Goal: Complete application form

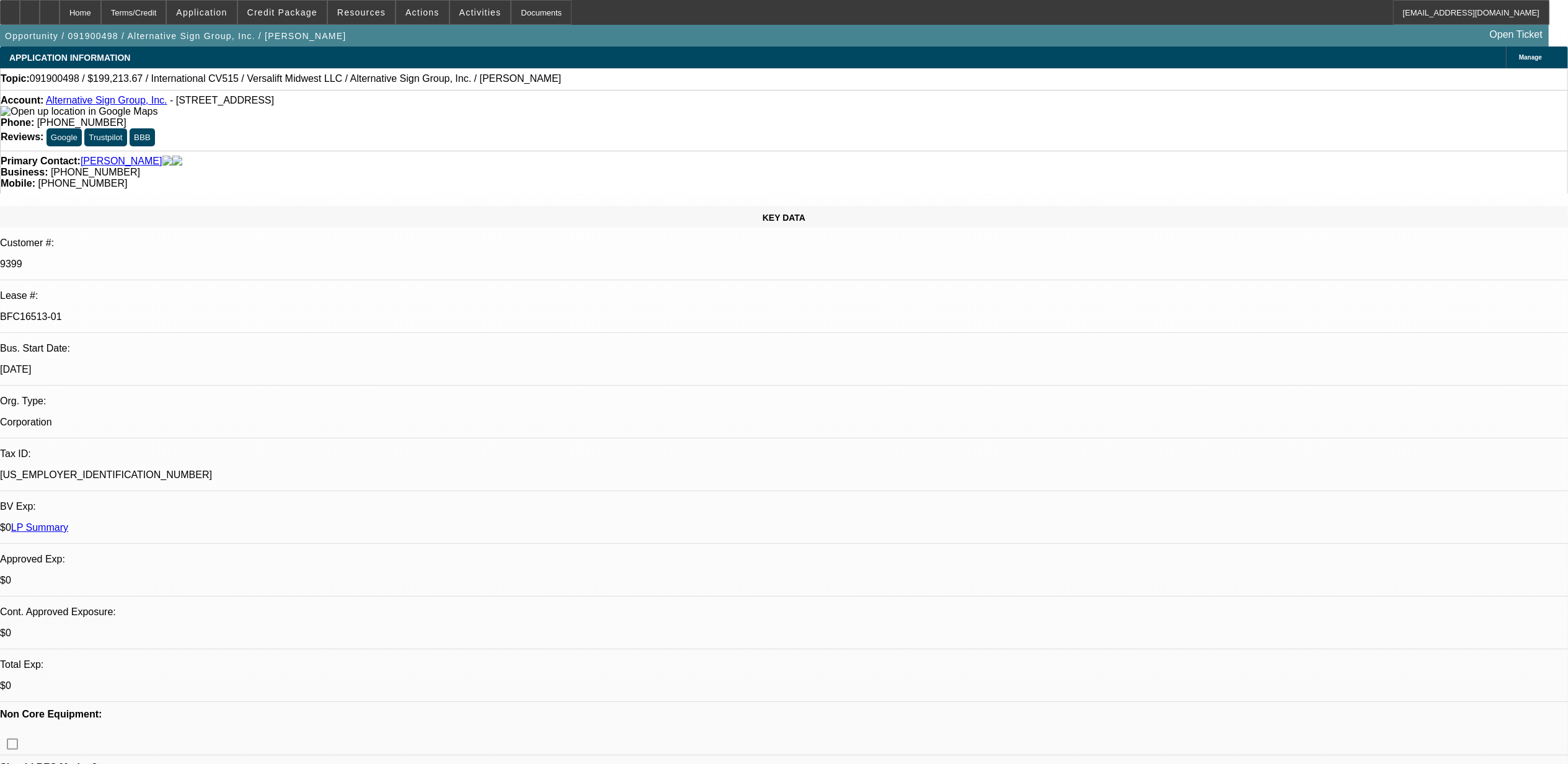
select select "0"
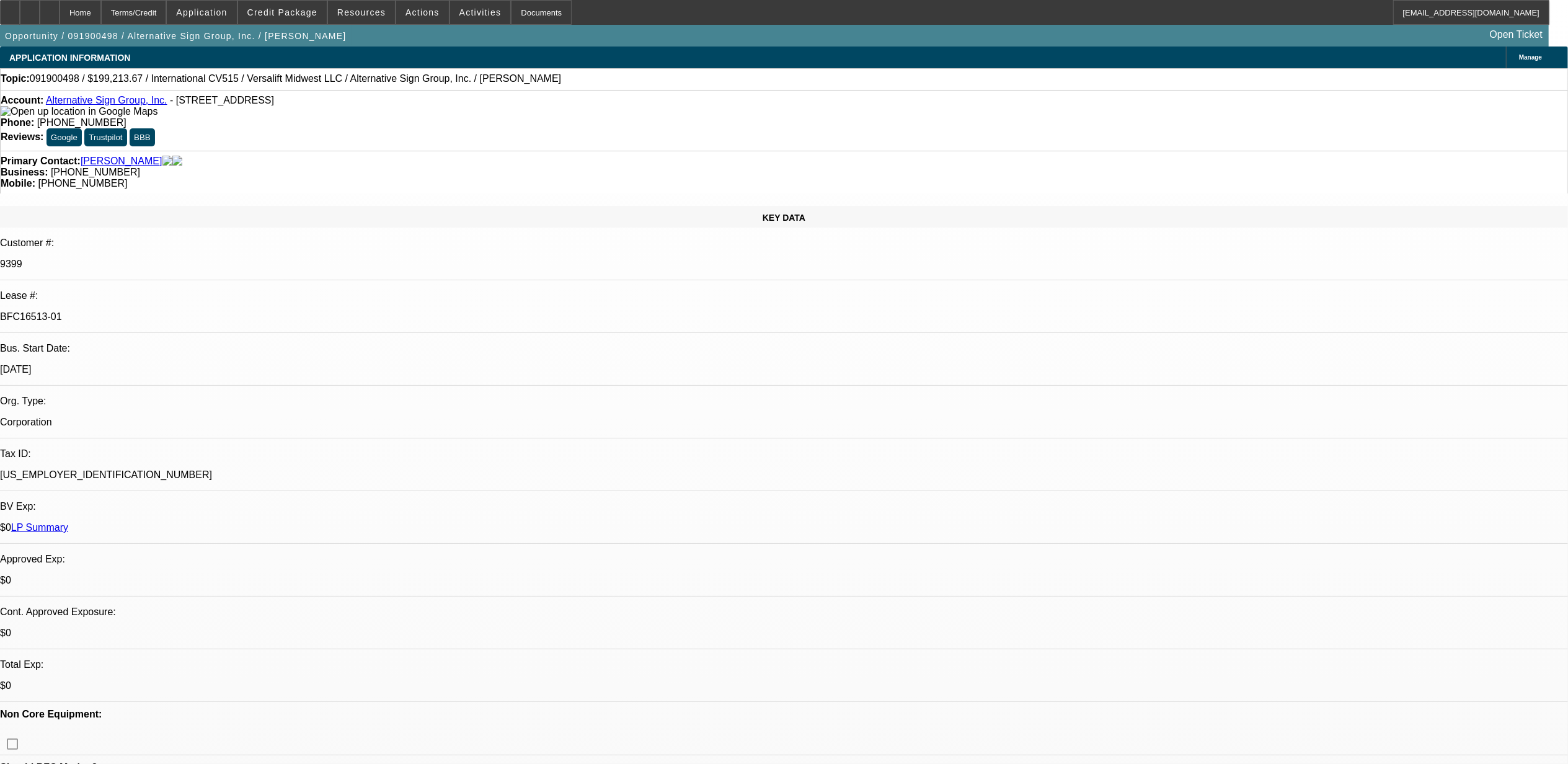
select select "0"
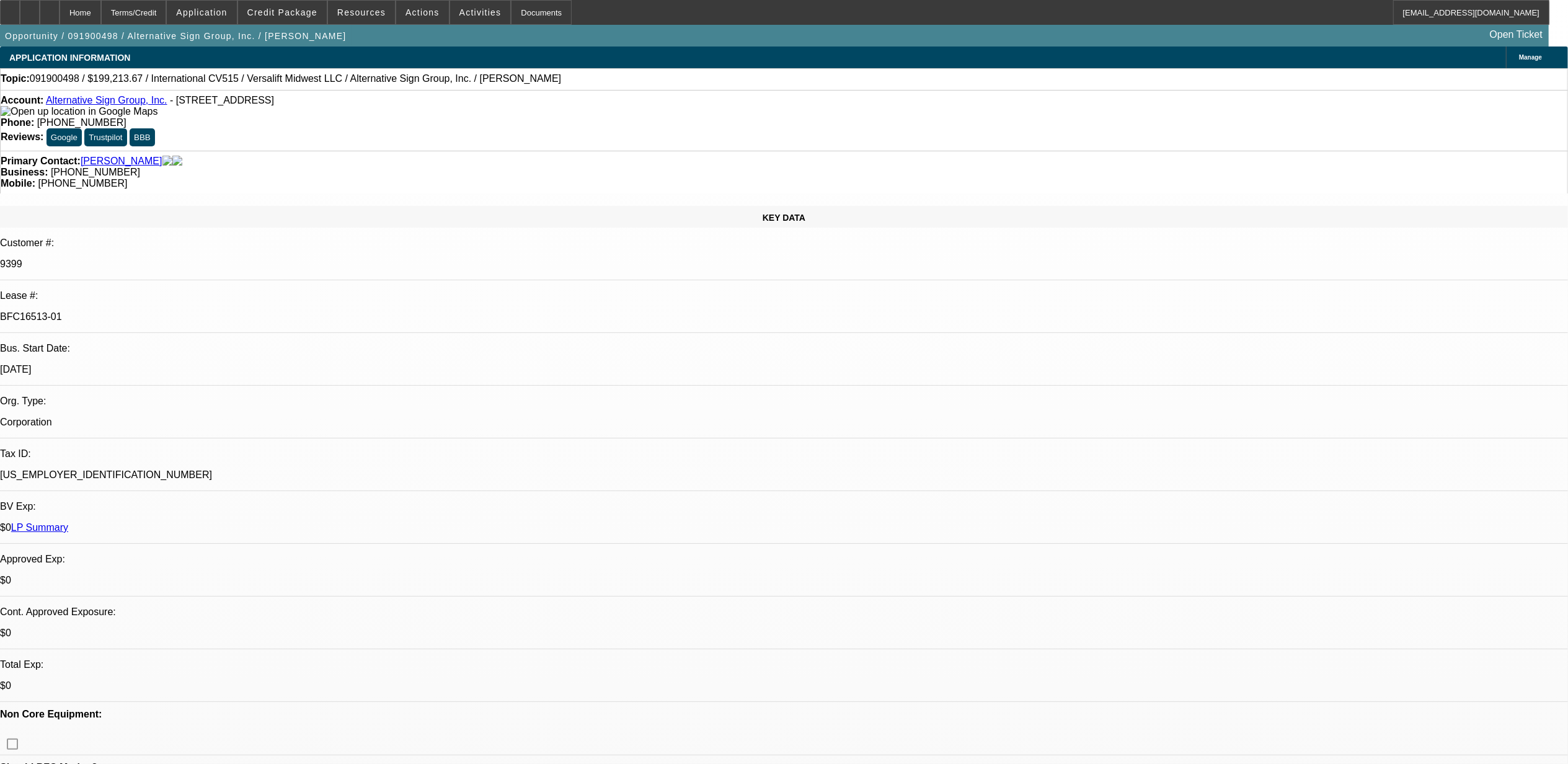
select select "0"
select select "1"
select select "6"
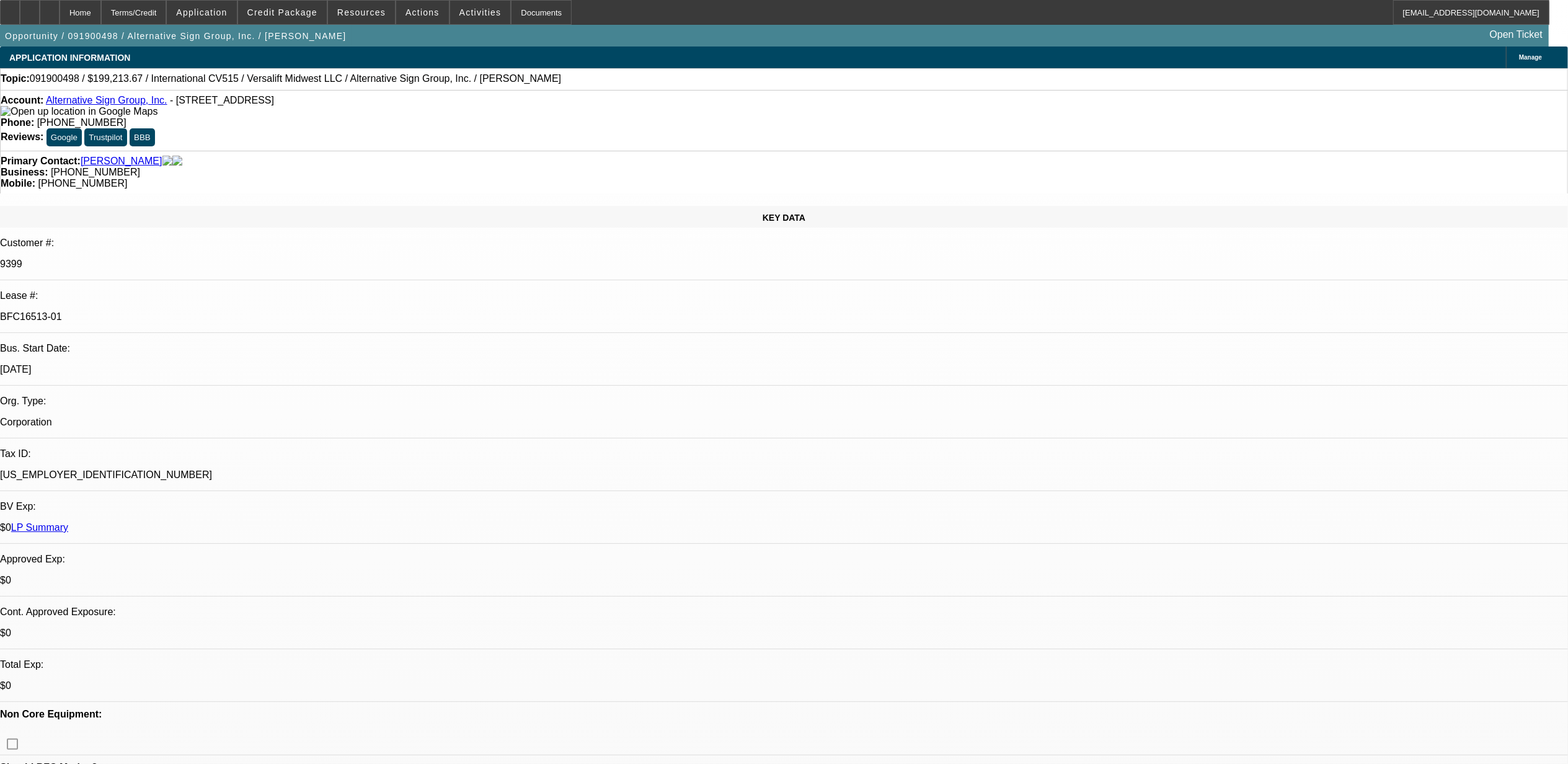
select select "1"
select select "6"
select select "1"
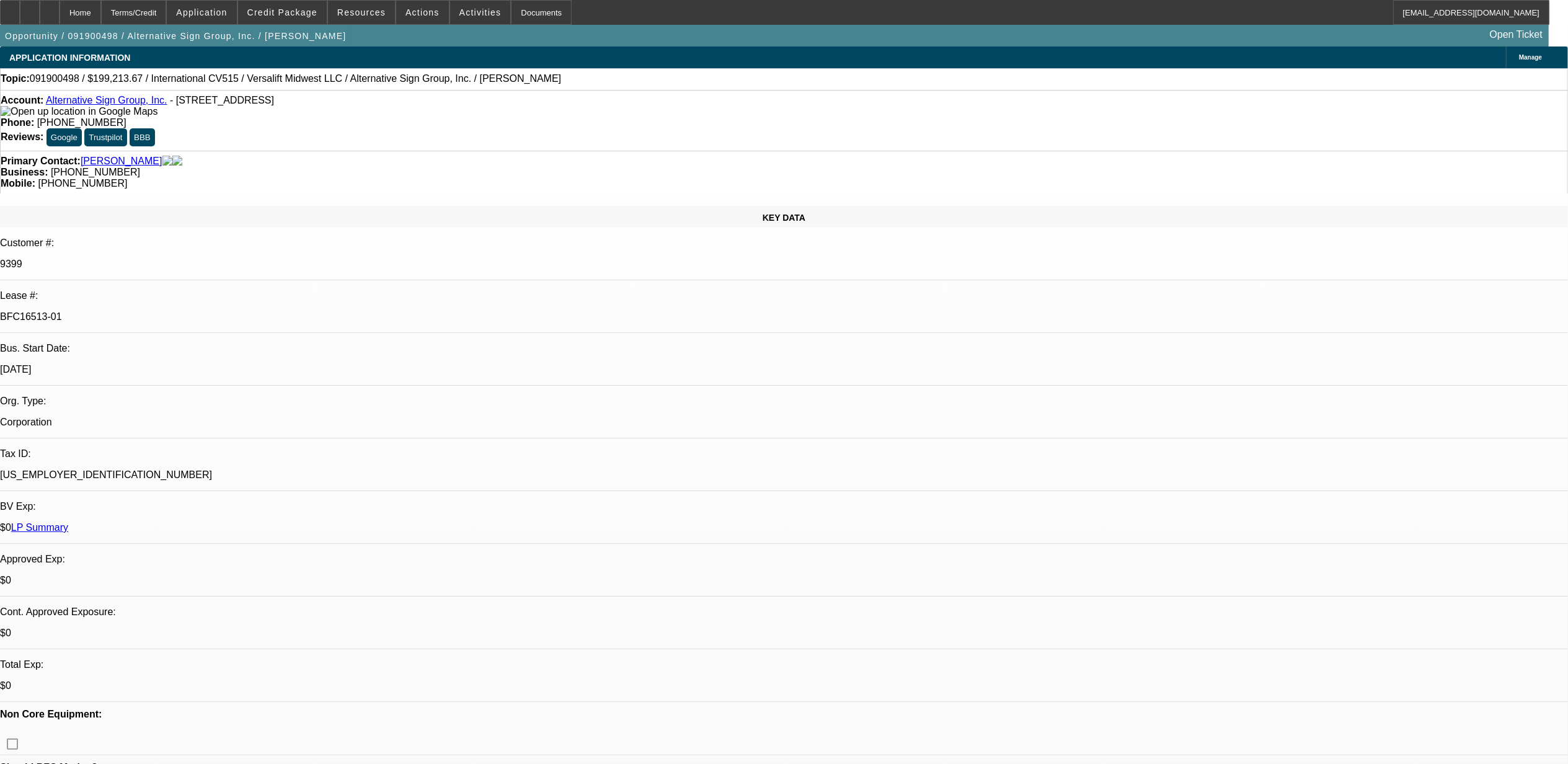
select select "6"
select select "1"
select select "6"
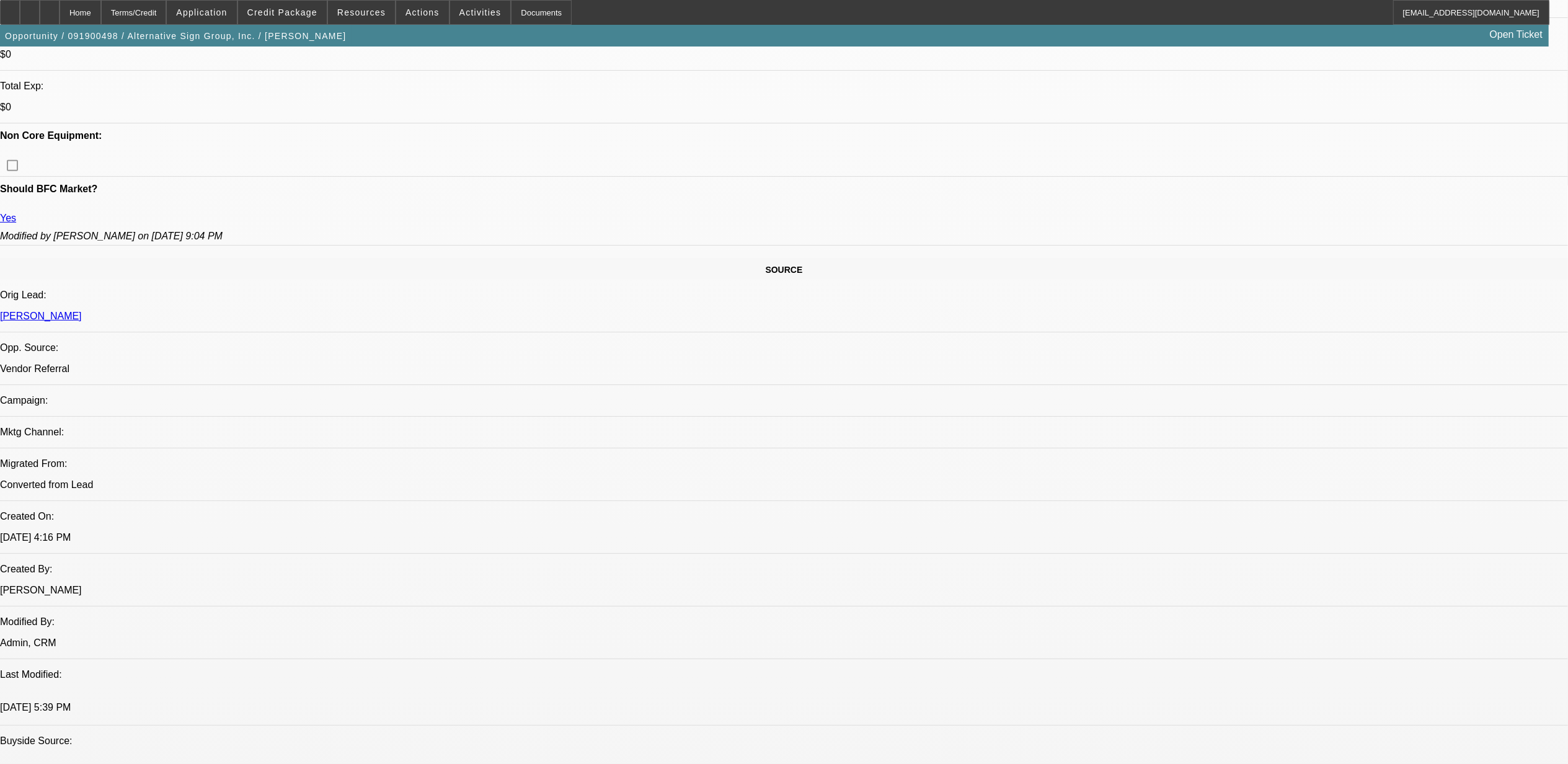
scroll to position [1488, 0]
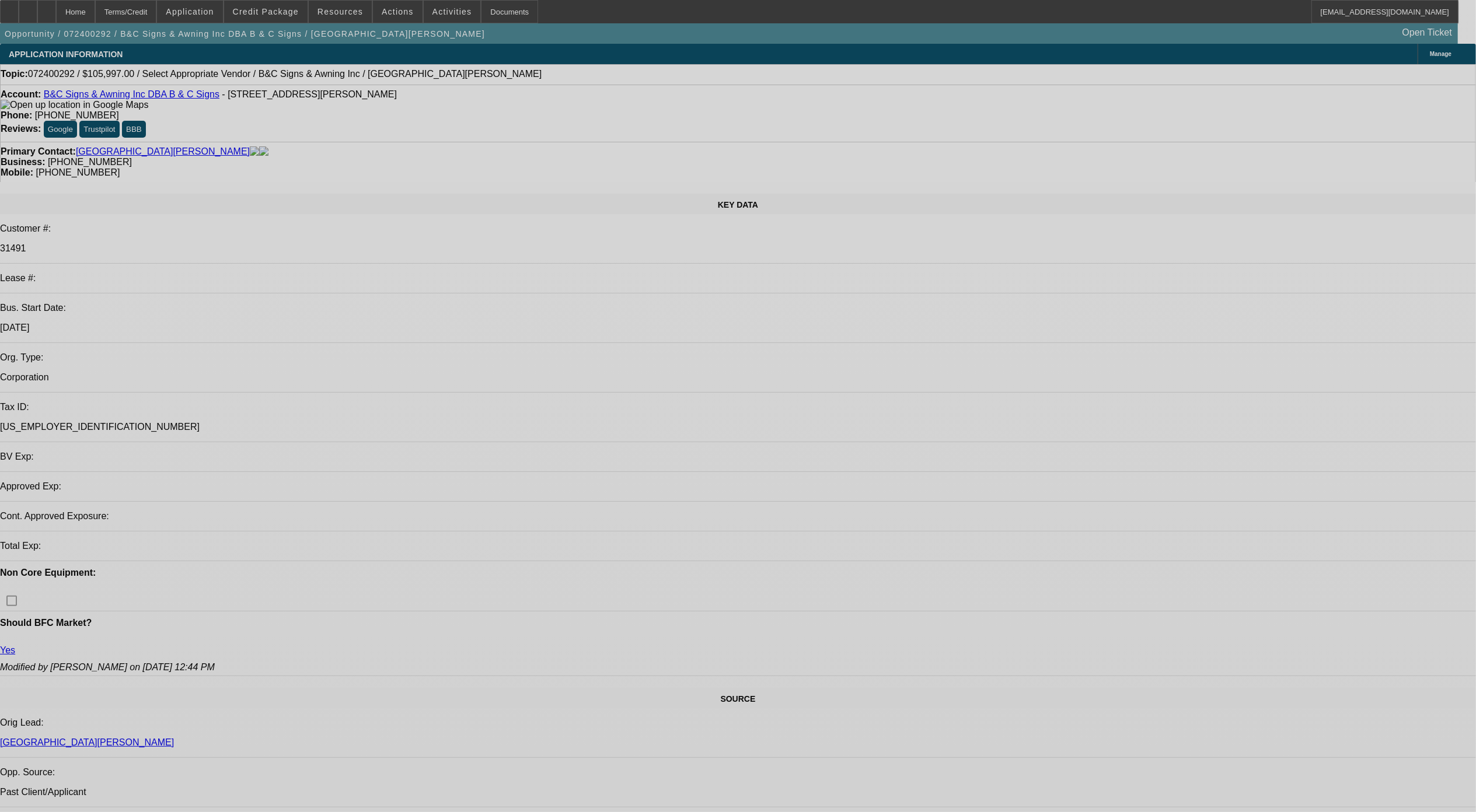
select select "0"
select select "2"
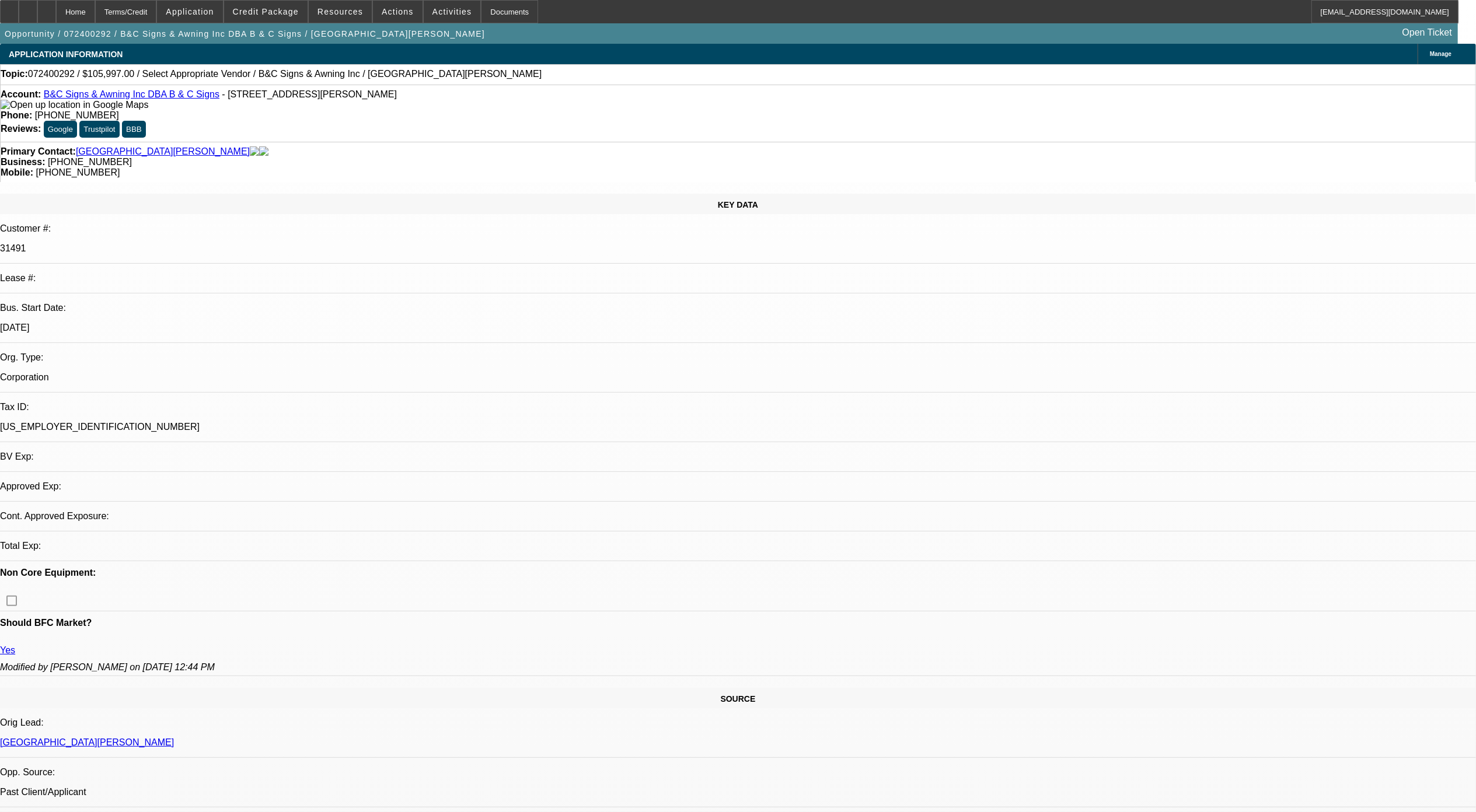
select select "0"
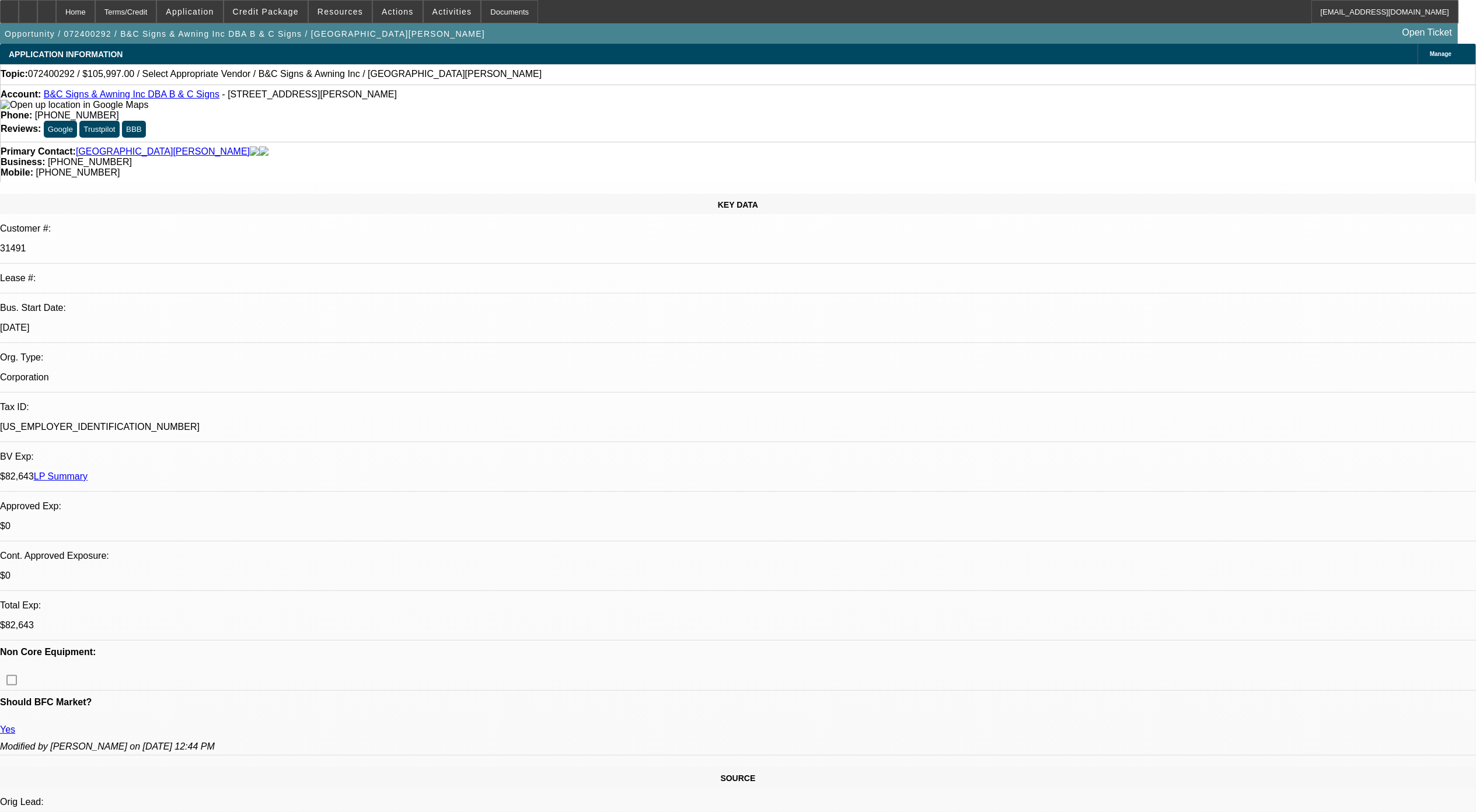
select select "1"
select select "2"
select select "6"
drag, startPoint x: 1034, startPoint y: 772, endPoint x: 1012, endPoint y: 753, distance: 29.1
